Goal: Task Accomplishment & Management: Use online tool/utility

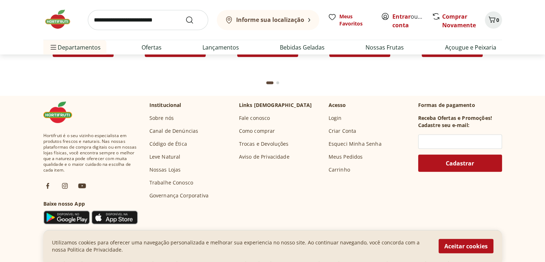
scroll to position [2098, 0]
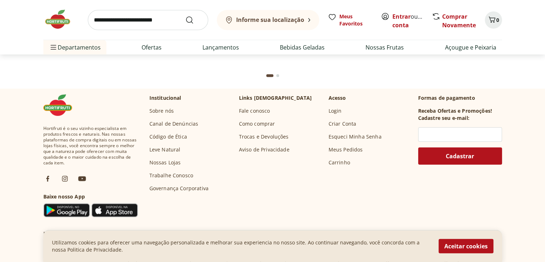
click at [472, 240] on button "Aceitar cookies" at bounding box center [466, 246] width 55 height 14
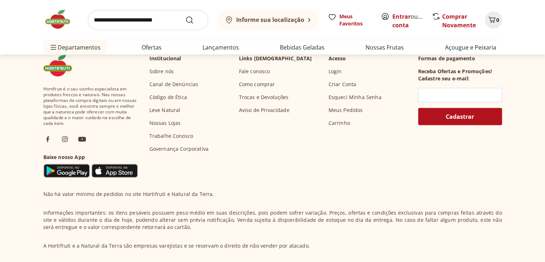
scroll to position [2200, 0]
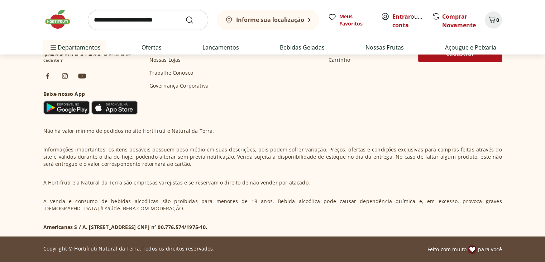
click at [208, 229] on p "Americanas S / A, [STREET_ADDRESS] CNPJ nº 00.776.574/1975-10." at bounding box center [125, 226] width 164 height 7
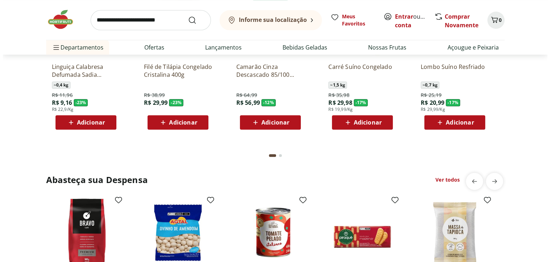
scroll to position [624, 0]
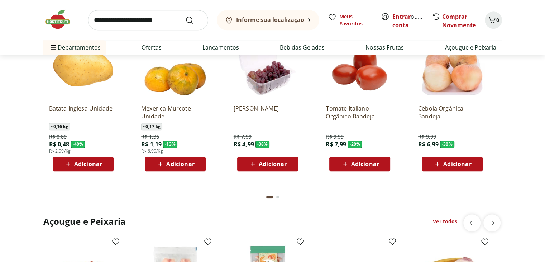
click at [281, 22] on b "Informe sua localização" at bounding box center [270, 20] width 68 height 8
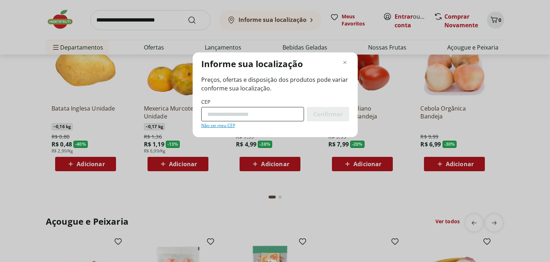
drag, startPoint x: 262, startPoint y: 116, endPoint x: 266, endPoint y: 115, distance: 3.7
click at [265, 115] on input "CEP" at bounding box center [252, 114] width 103 height 14
click at [269, 124] on div "CEP Confirmar Não sei meu CEP" at bounding box center [275, 113] width 148 height 30
click at [258, 111] on input "CEP" at bounding box center [252, 114] width 103 height 14
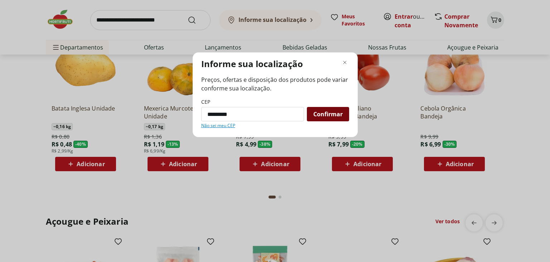
type input "*********"
click at [344, 111] on div "Confirmar" at bounding box center [328, 114] width 42 height 14
click at [335, 111] on span "Confirmar" at bounding box center [328, 114] width 29 height 6
